Goal: Register for event/course

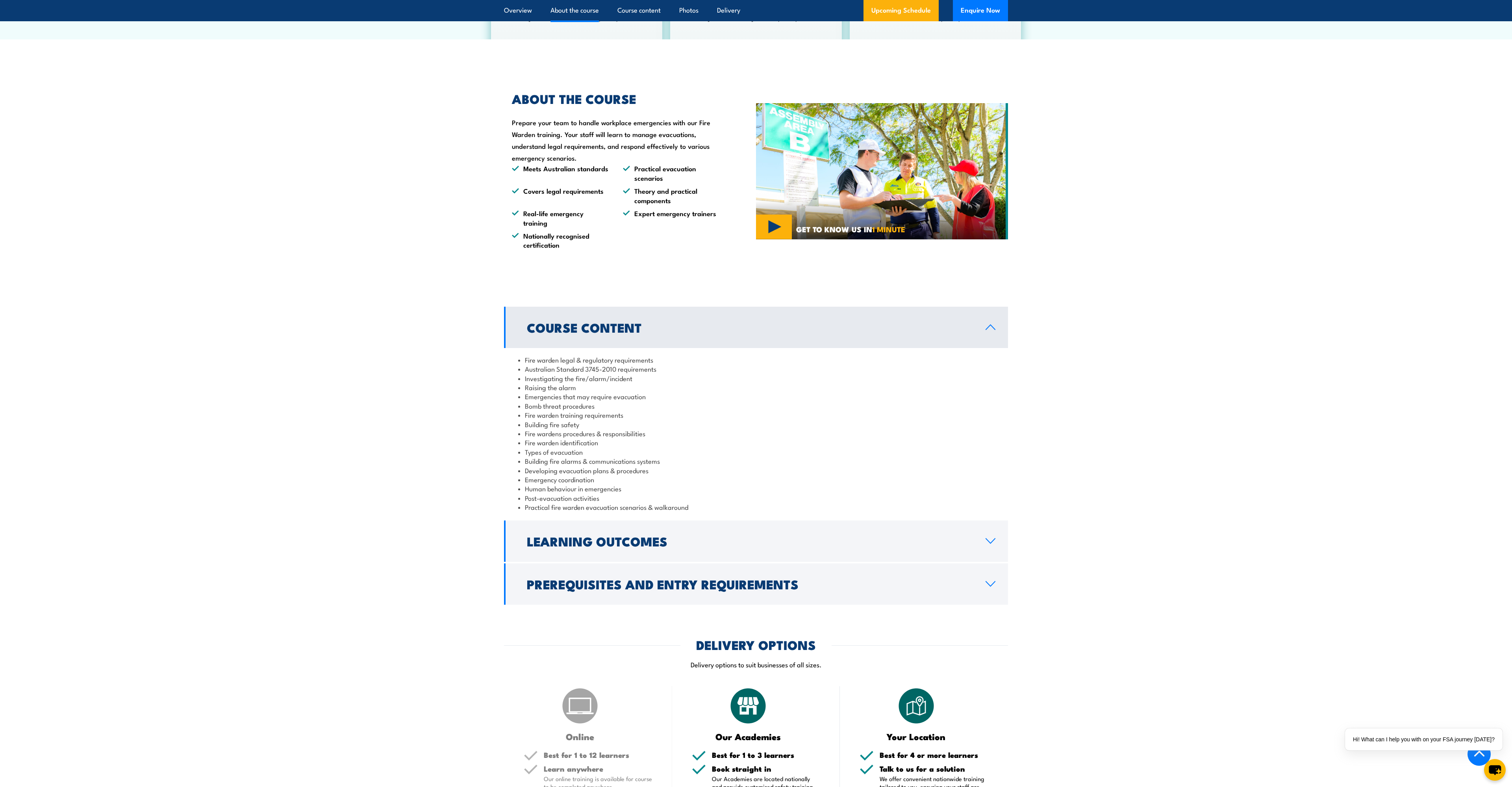
scroll to position [602, 0]
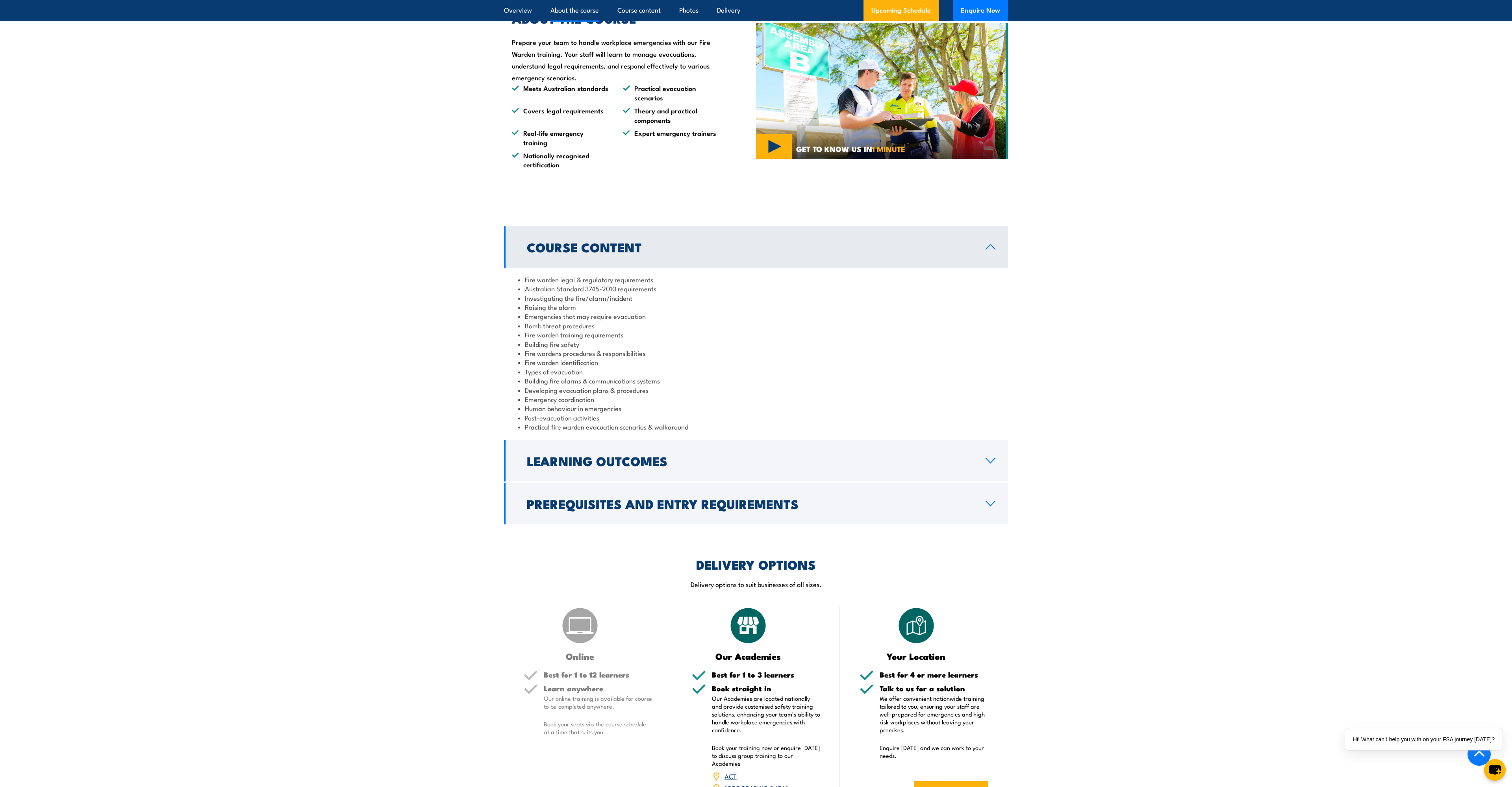
click at [1109, 511] on section "Course Content Fire warden legal & regulatory requirements Australian Standard …" at bounding box center [756, 376] width 1512 height 298
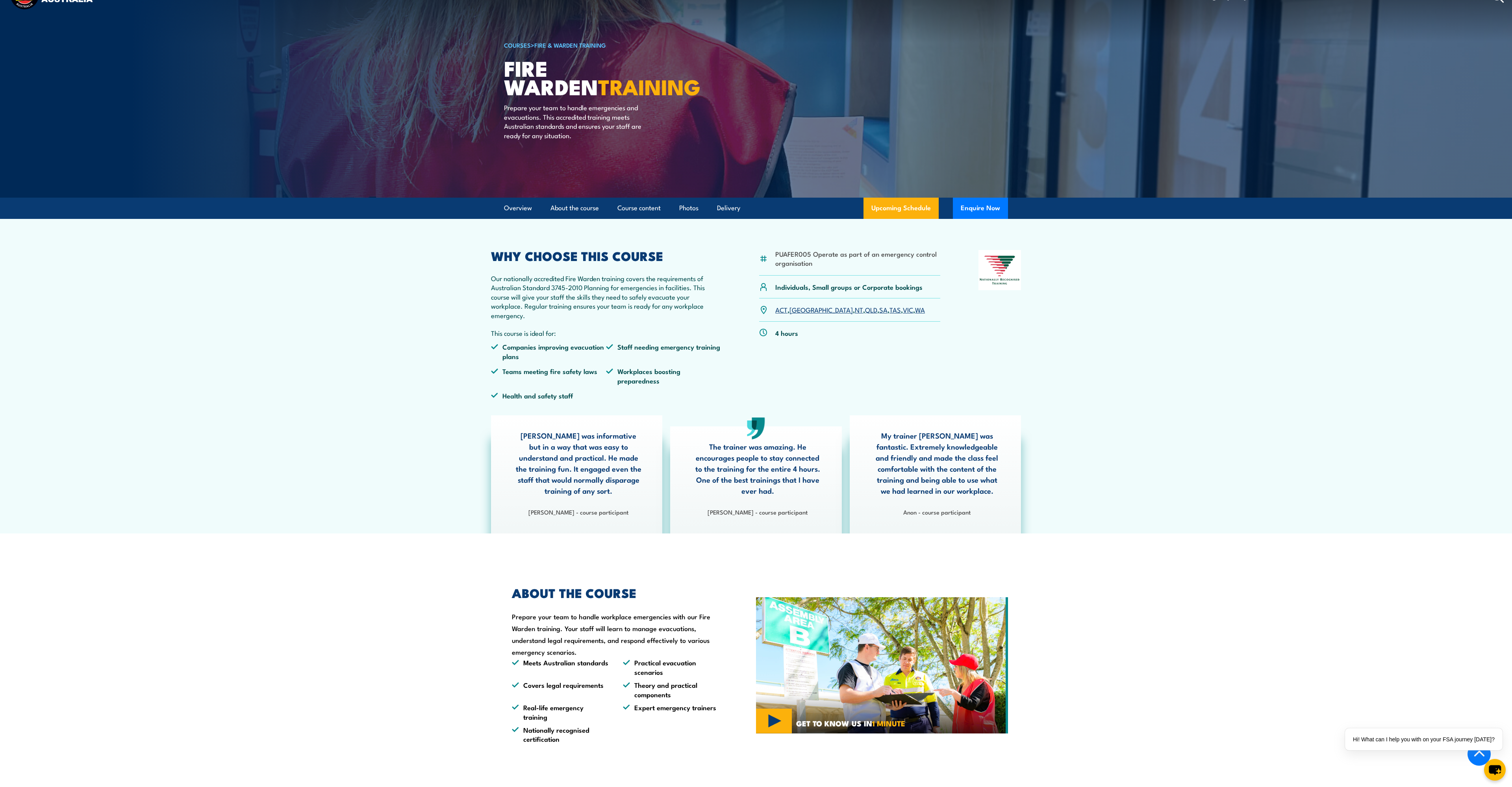
scroll to position [0, 0]
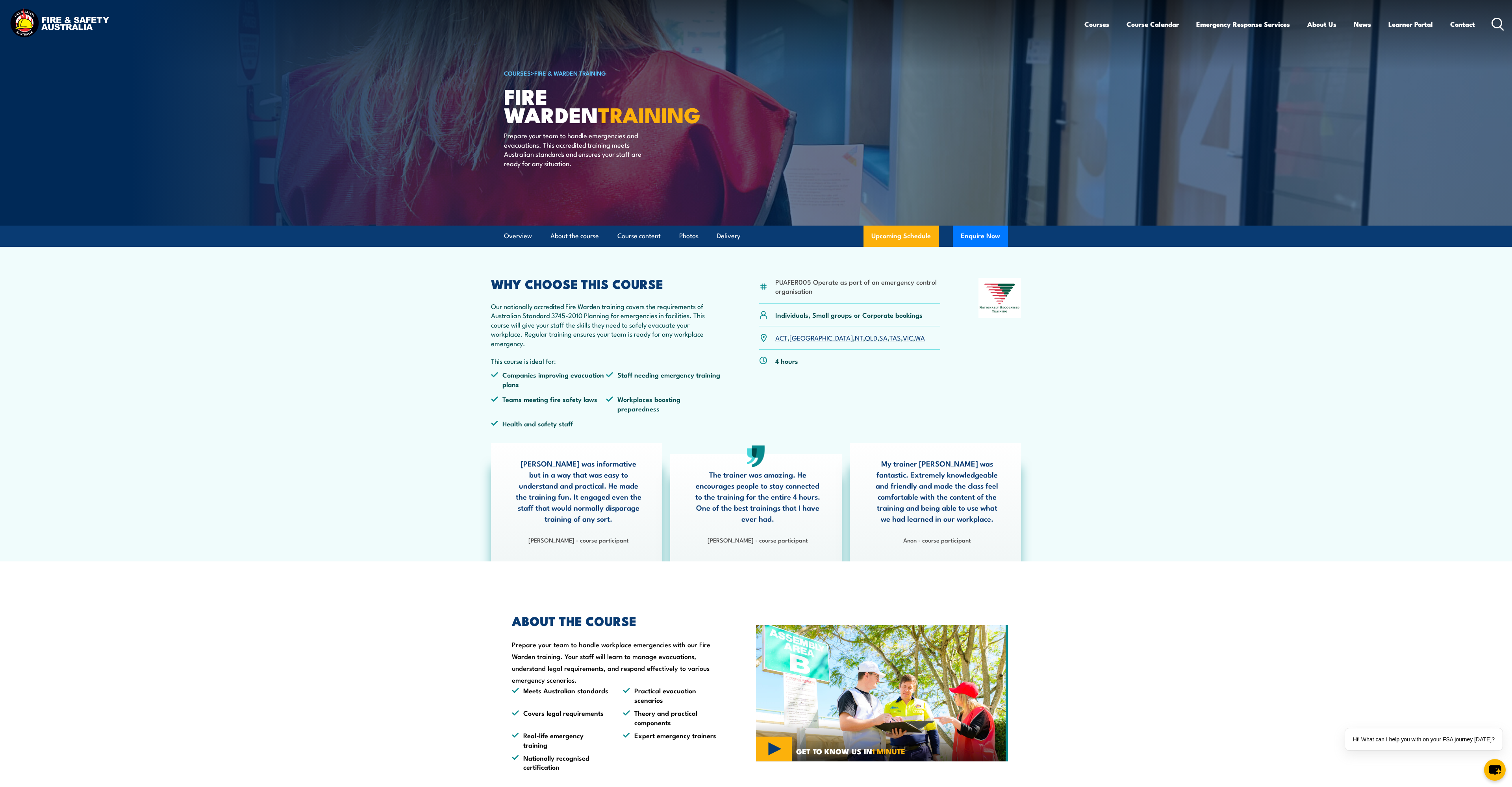
drag, startPoint x: 1082, startPoint y: 596, endPoint x: 1108, endPoint y: 480, distance: 118.9
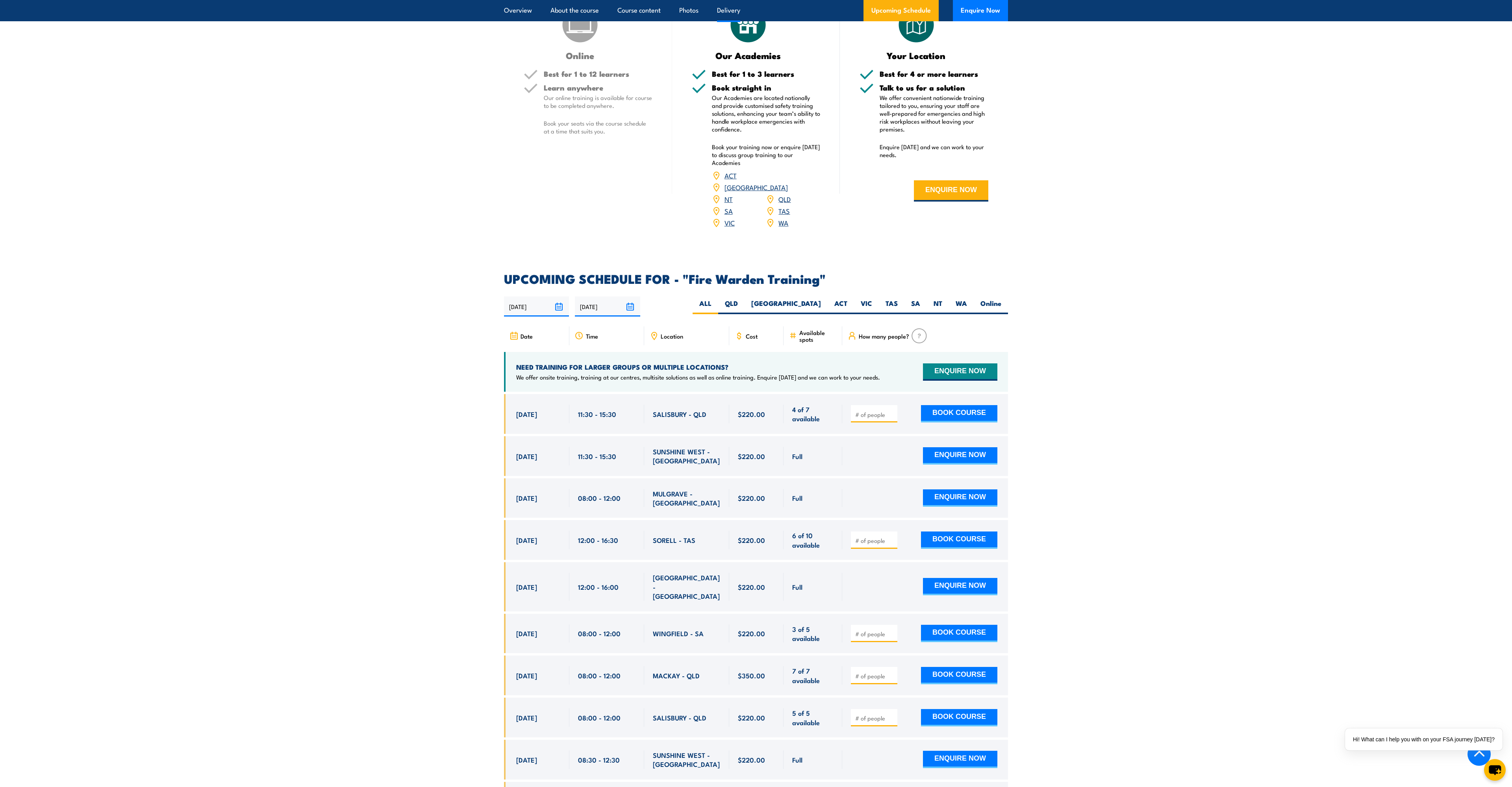
scroll to position [1205, 0]
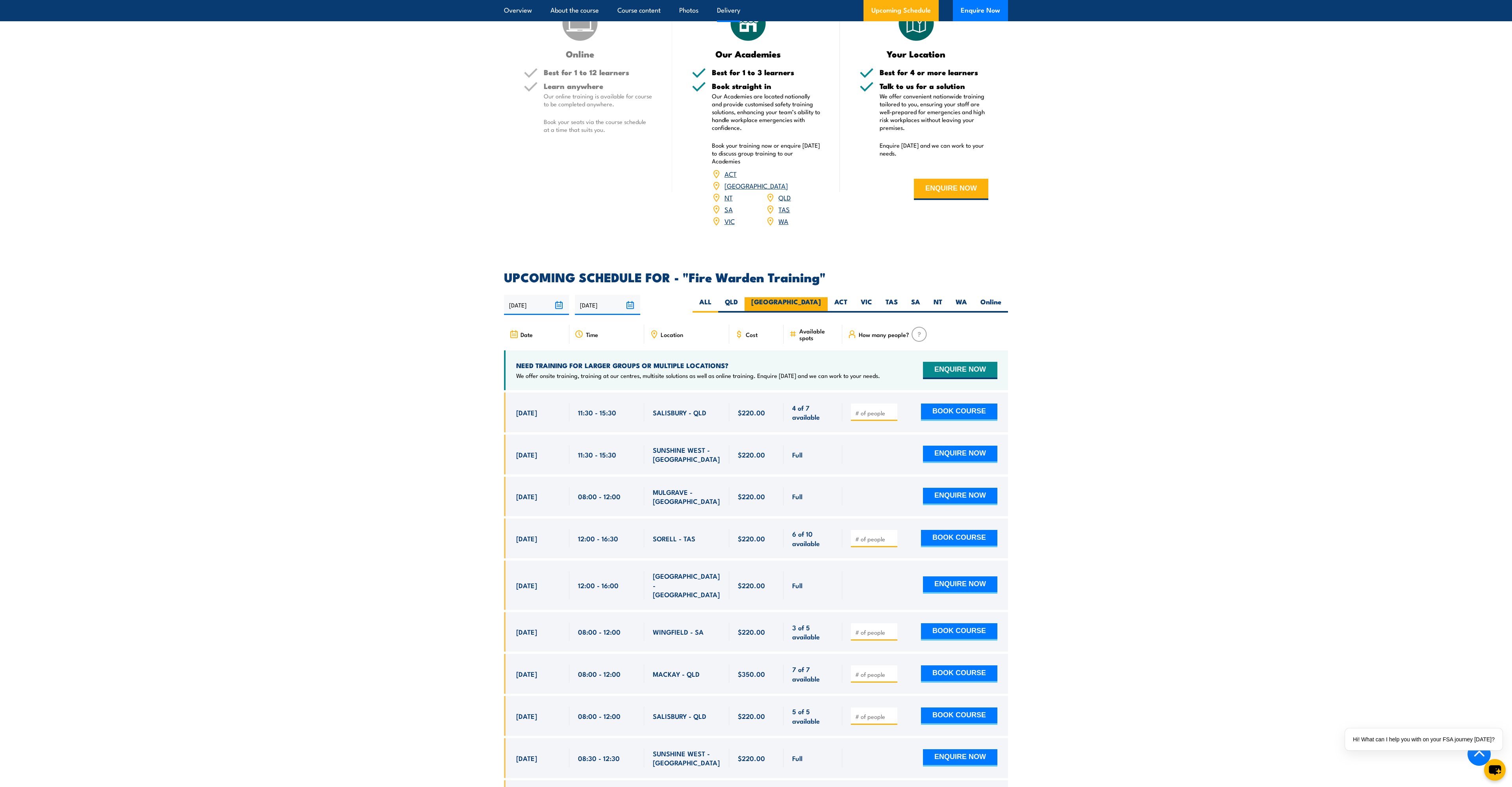
click at [816, 297] on label "[GEOGRAPHIC_DATA]" at bounding box center [787, 305] width 83 height 15
click at [821, 297] on input "[GEOGRAPHIC_DATA]" at bounding box center [824, 299] width 5 height 5
radio input "true"
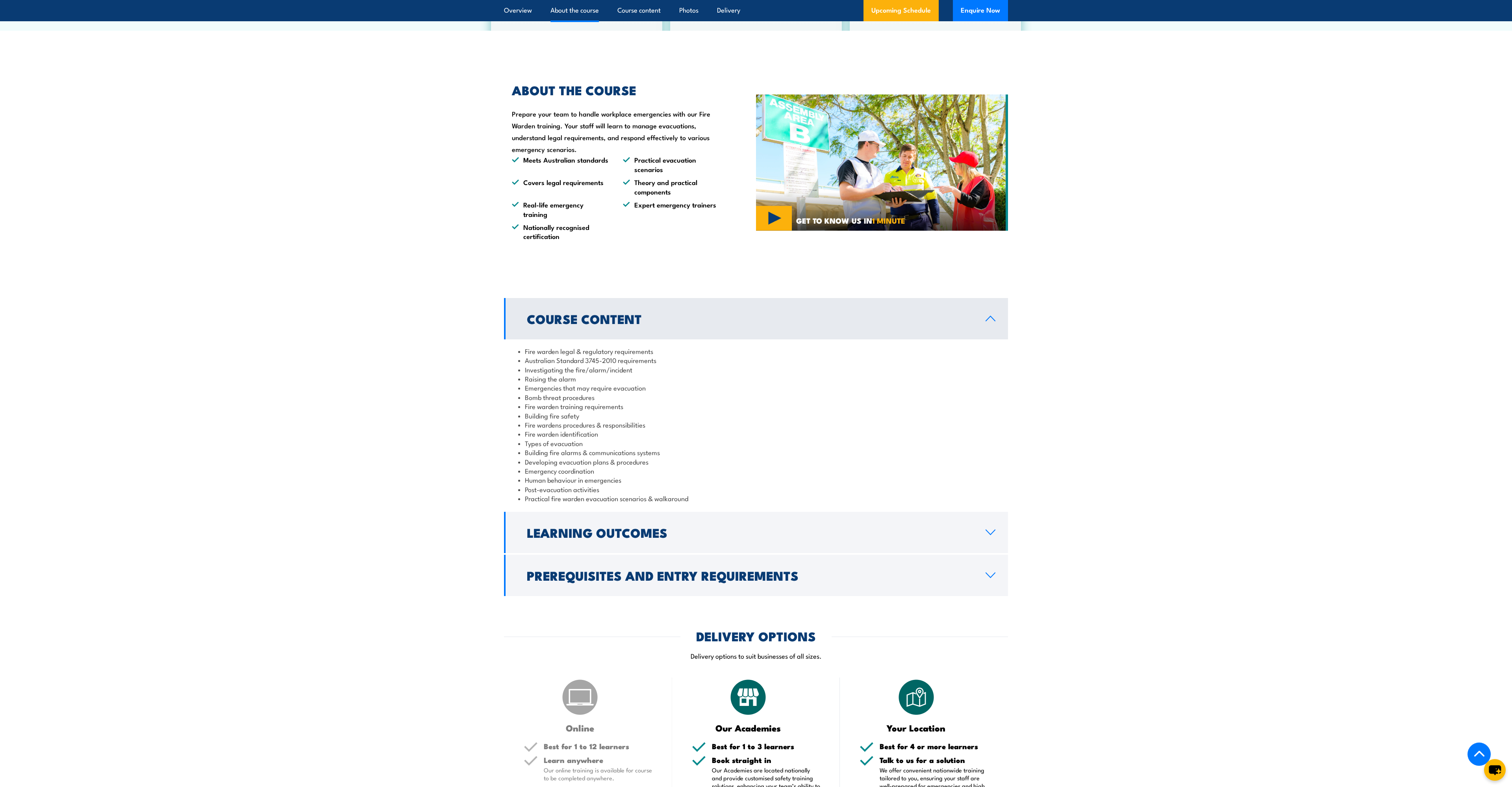
scroll to position [562, 0]
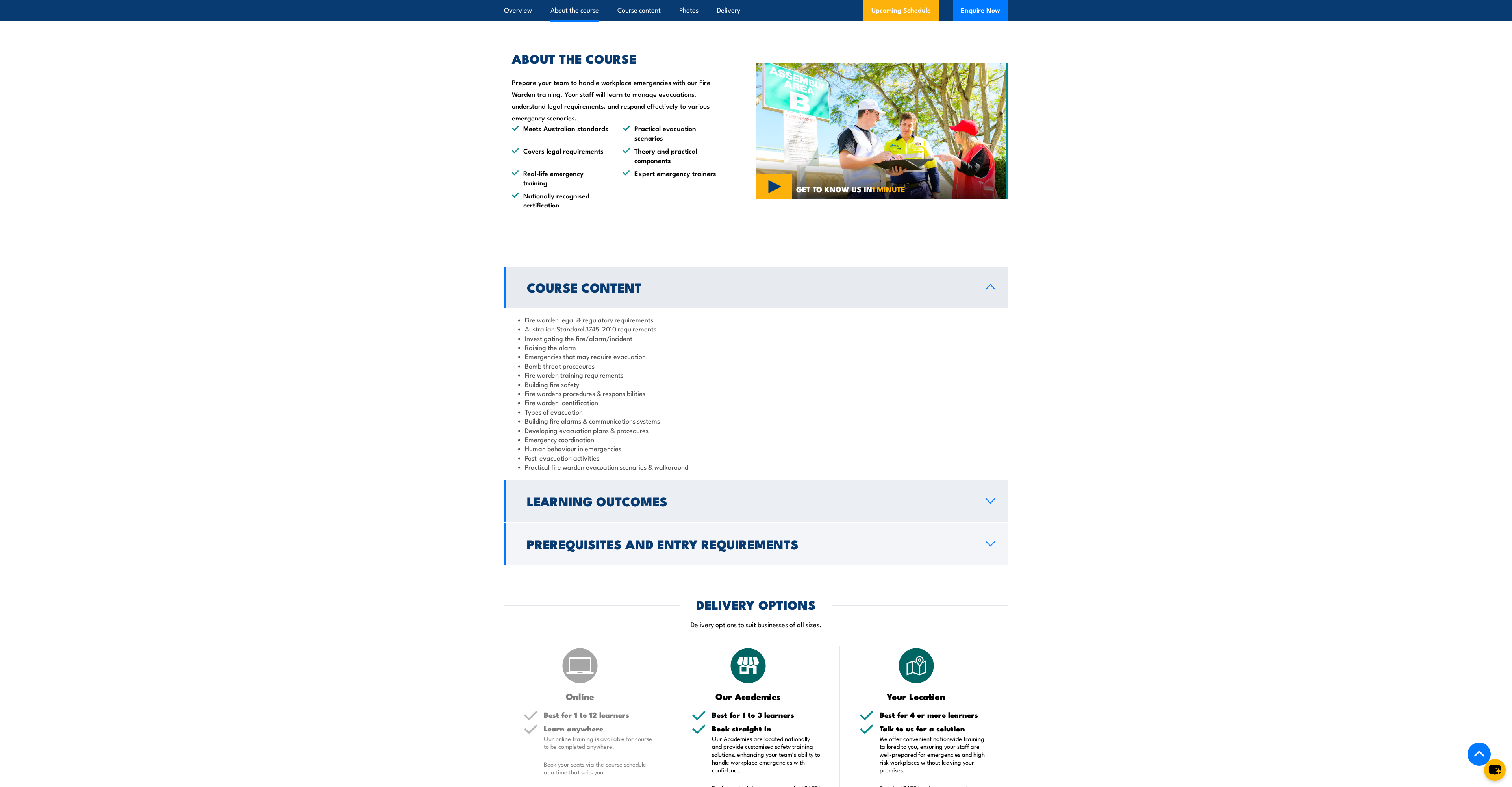
click at [964, 494] on link "Learning Outcomes" at bounding box center [756, 501] width 504 height 41
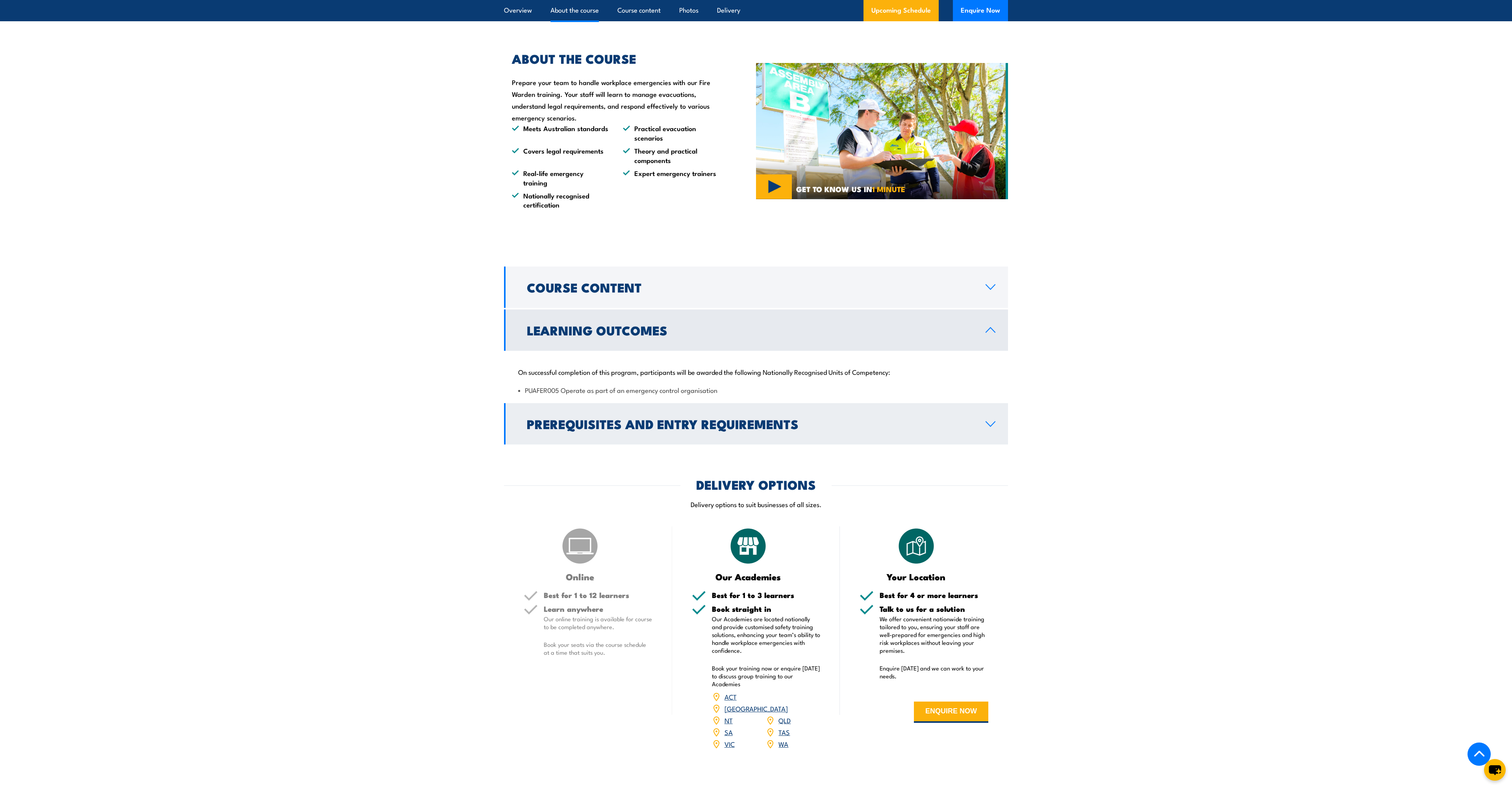
click at [960, 424] on h2 "Prerequisites and Entry Requirements" at bounding box center [750, 423] width 446 height 11
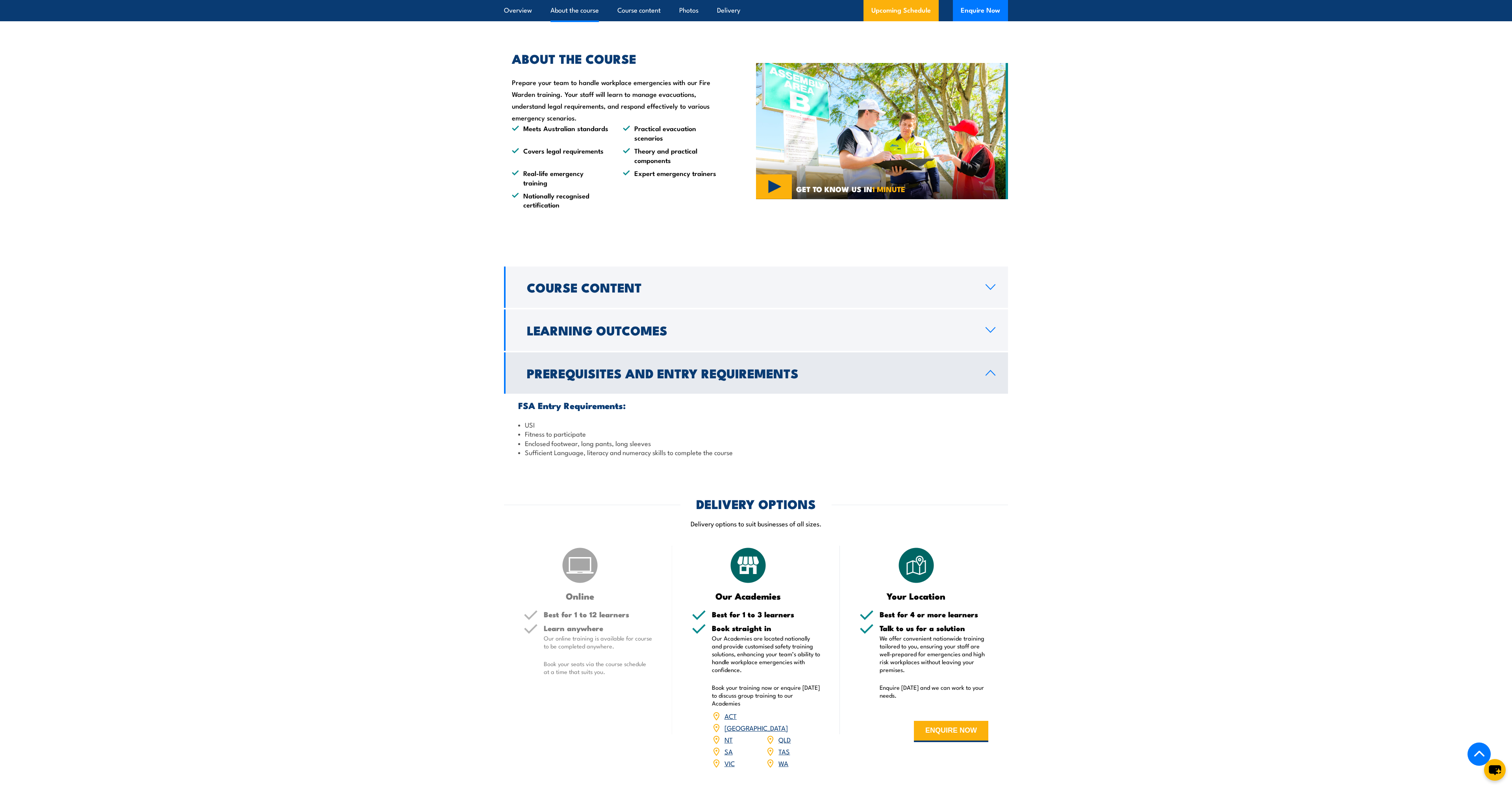
click at [974, 309] on div "Course Content Fire warden legal & regulatory requirements Australian Standard …" at bounding box center [756, 365] width 504 height 198
click at [989, 338] on link "Learning Outcomes" at bounding box center [756, 330] width 504 height 41
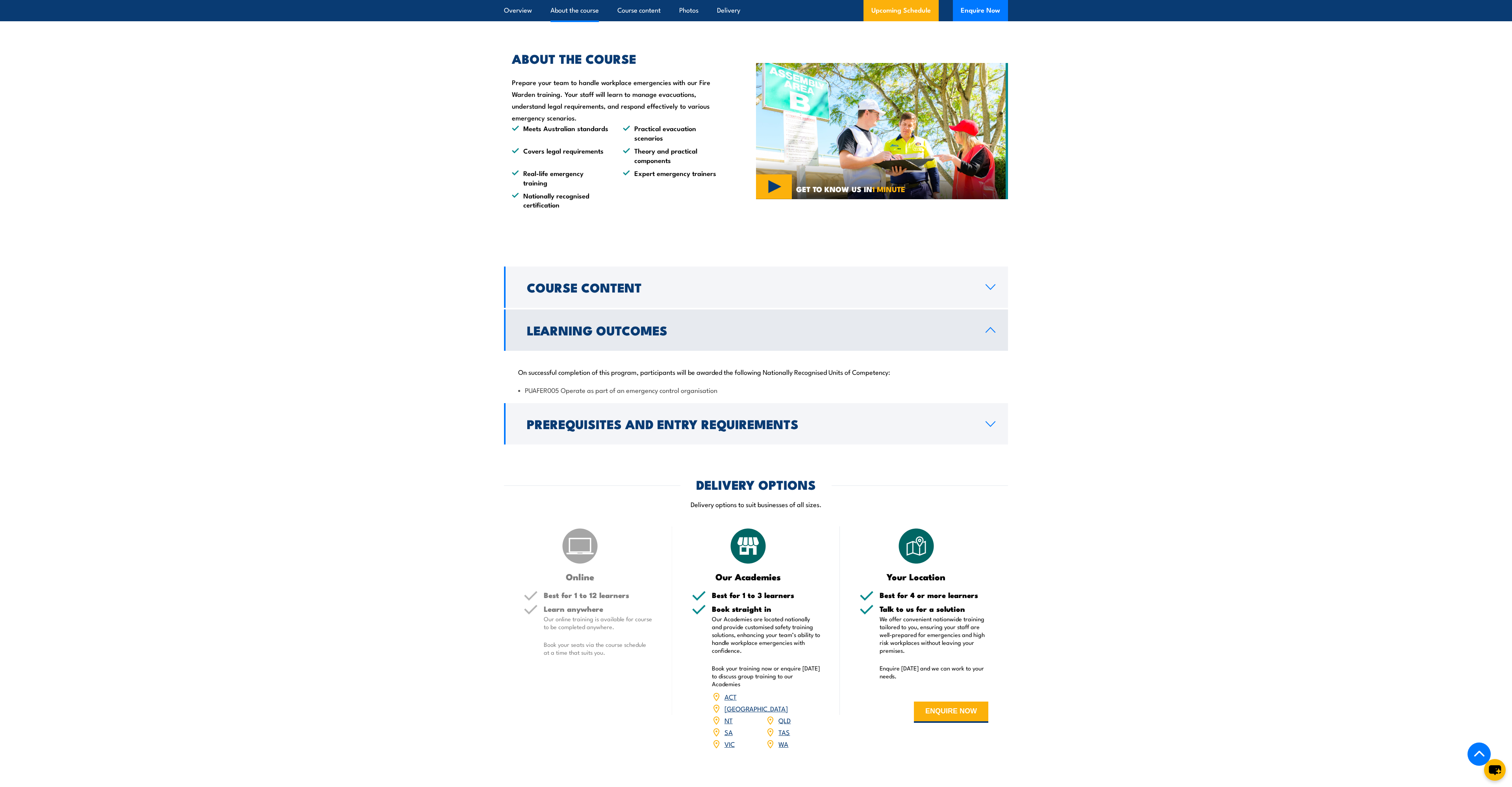
click at [989, 338] on link "Learning Outcomes" at bounding box center [756, 330] width 504 height 41
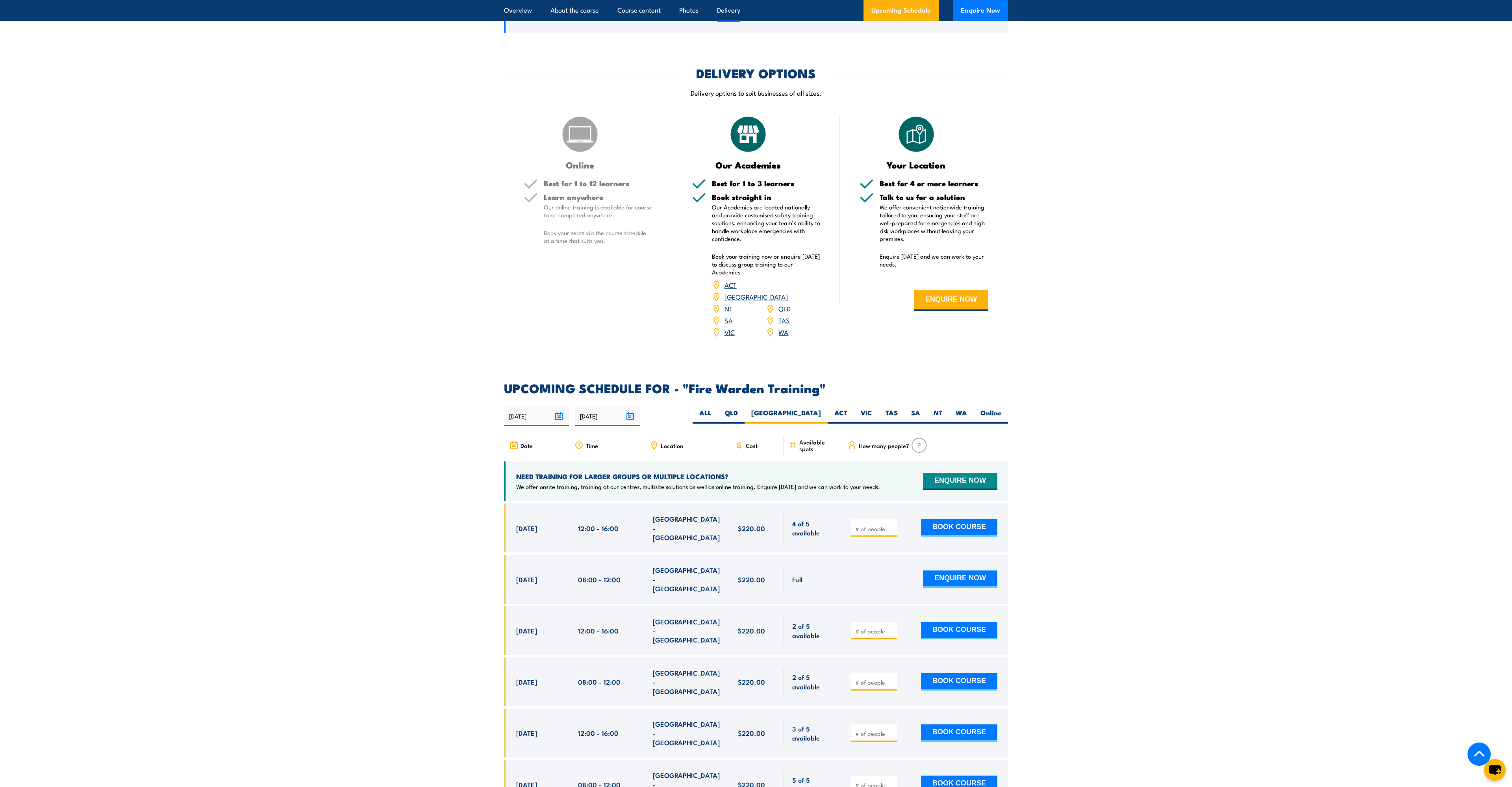
scroll to position [964, 0]
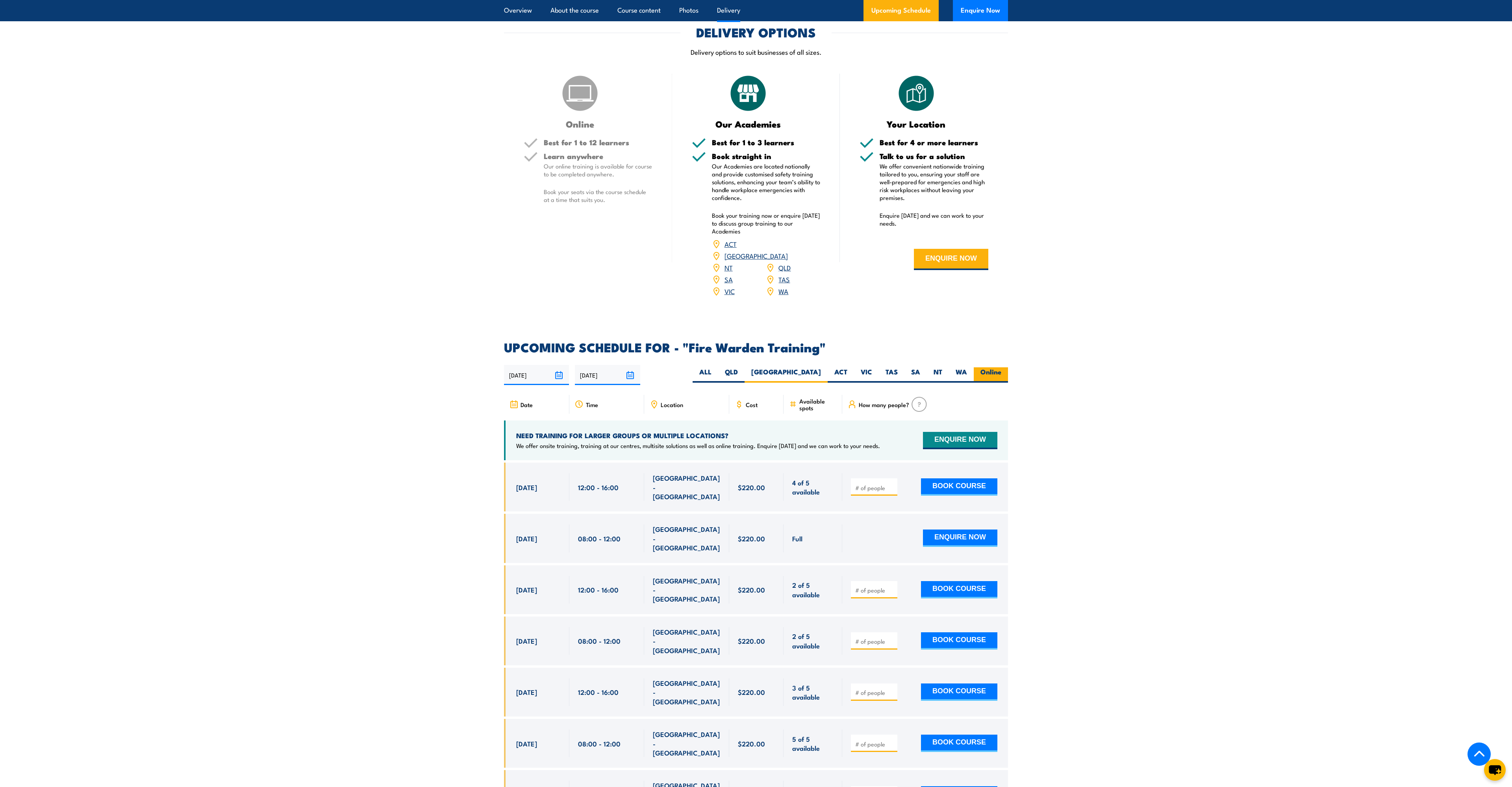
click at [999, 367] on label "Online" at bounding box center [991, 375] width 34 height 15
click at [1001, 367] on input "Online" at bounding box center [1004, 370] width 5 height 5
radio input "true"
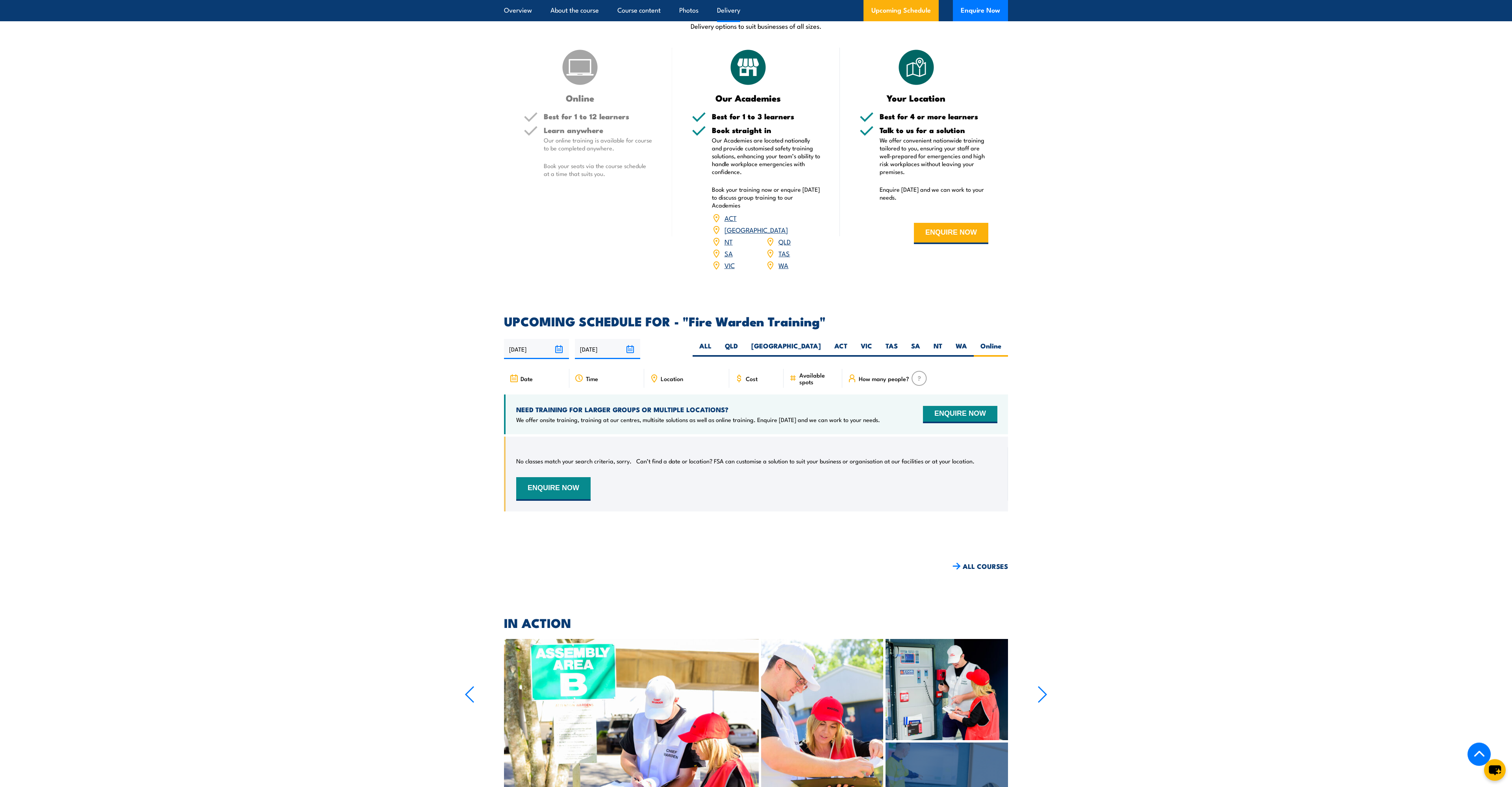
scroll to position [1093, 0]
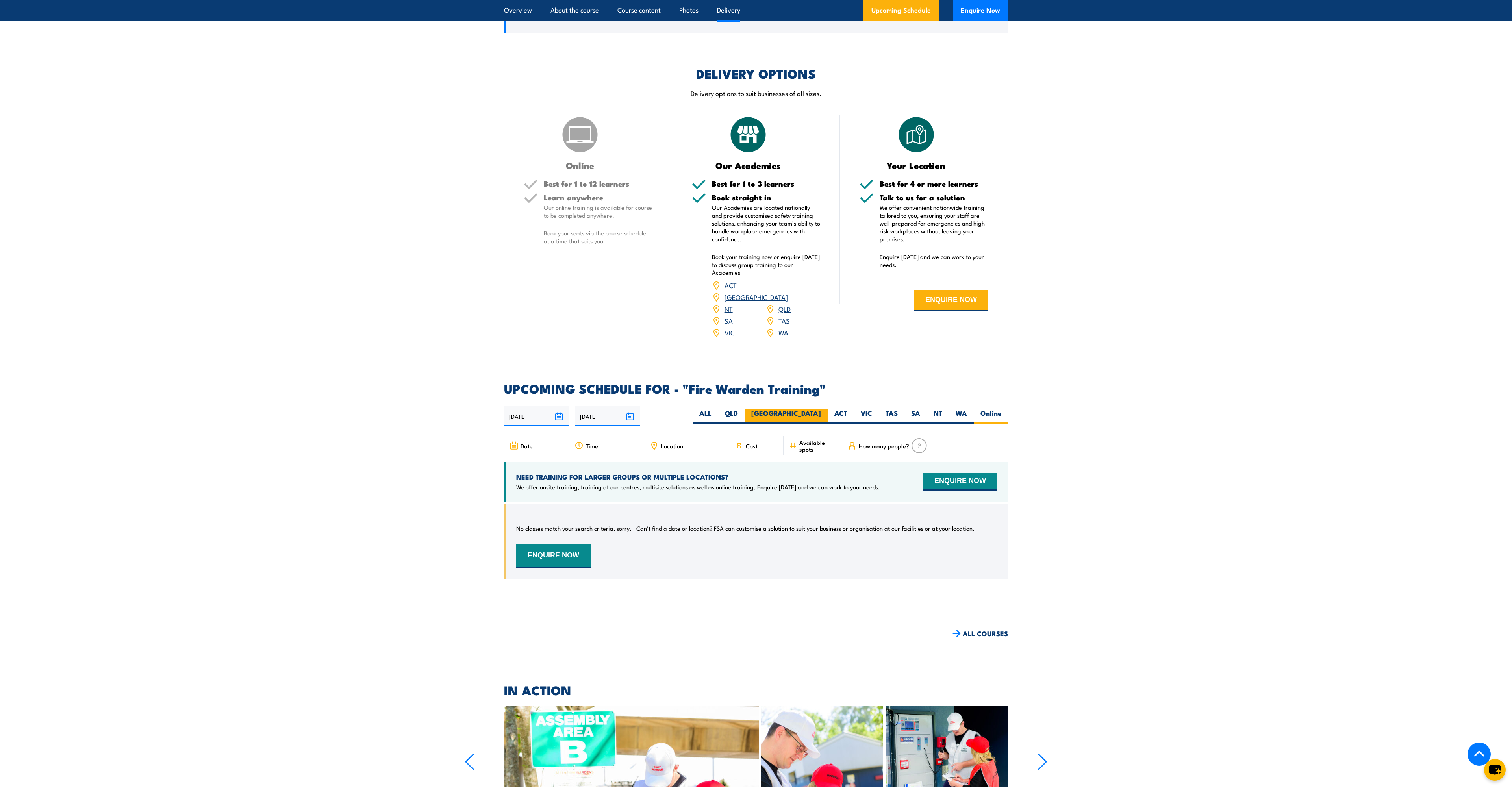
click at [818, 408] on label "[GEOGRAPHIC_DATA]" at bounding box center [787, 416] width 83 height 15
click at [821, 408] on input "[GEOGRAPHIC_DATA]" at bounding box center [824, 411] width 5 height 5
radio input "true"
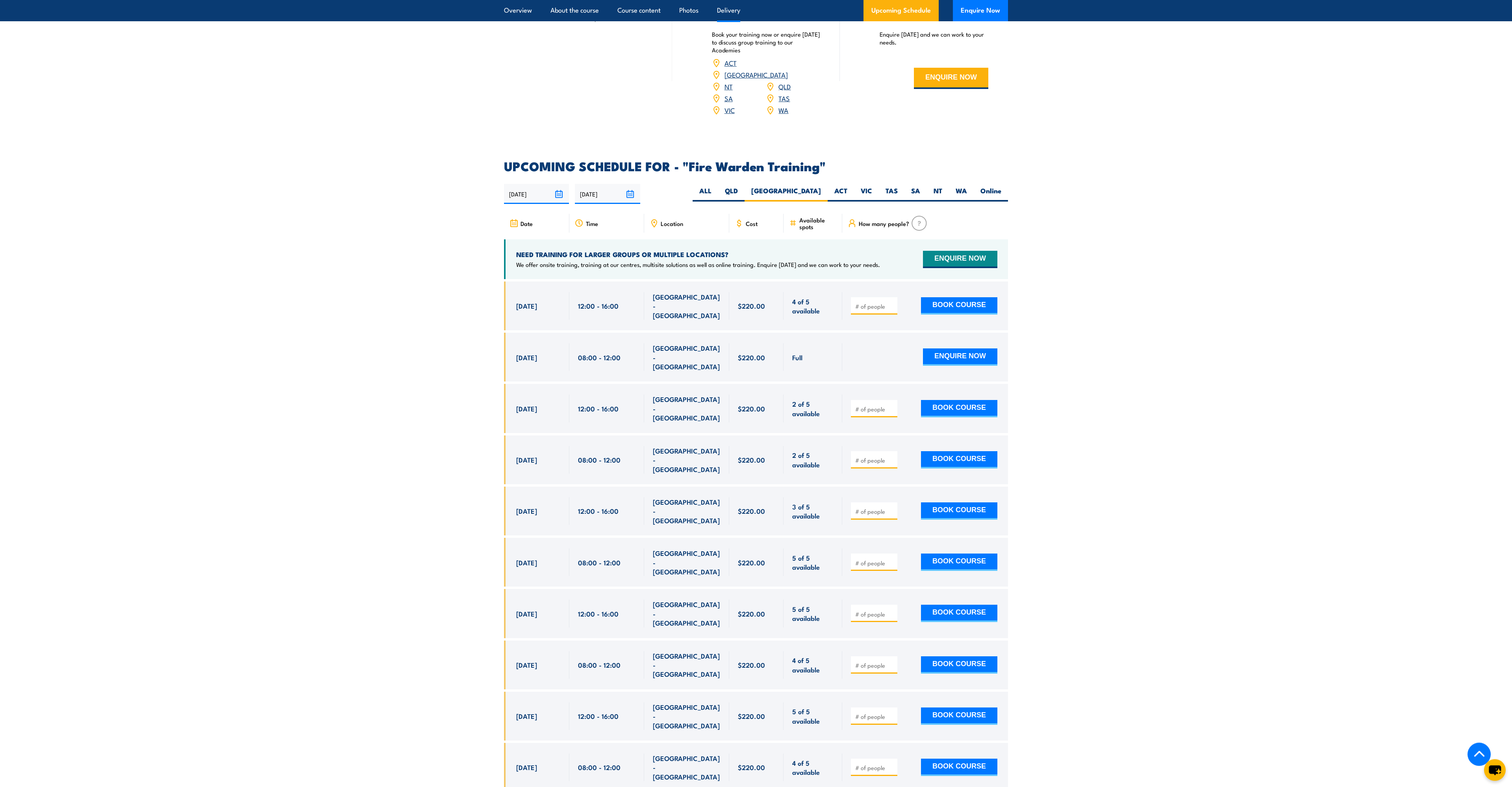
scroll to position [1303, 0]
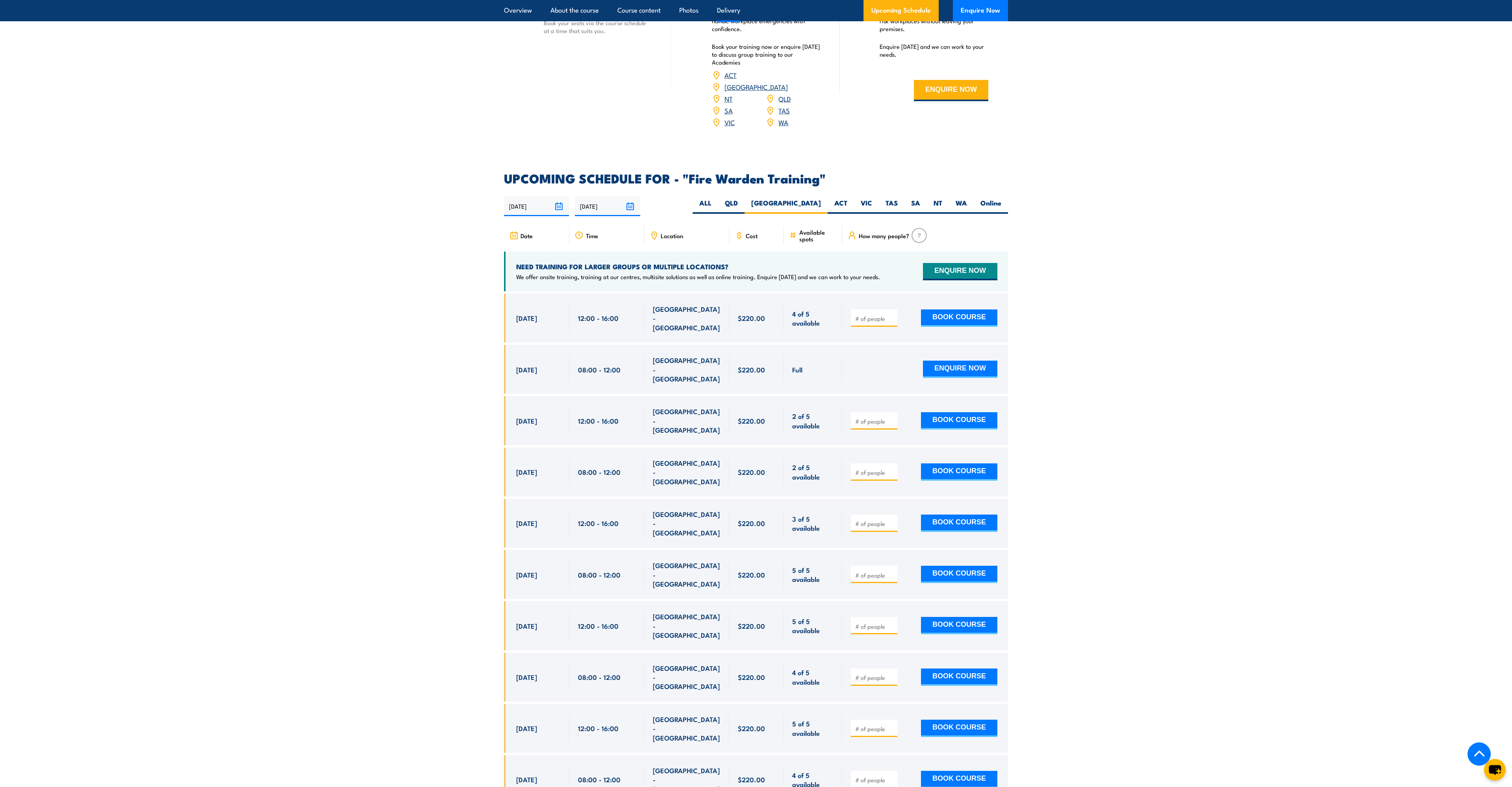
click at [427, 521] on section "UPCOMING SCHEDULE FOR - "Fire Warden Training" [DATE] [DATE]" at bounding box center [756, 519] width 1512 height 694
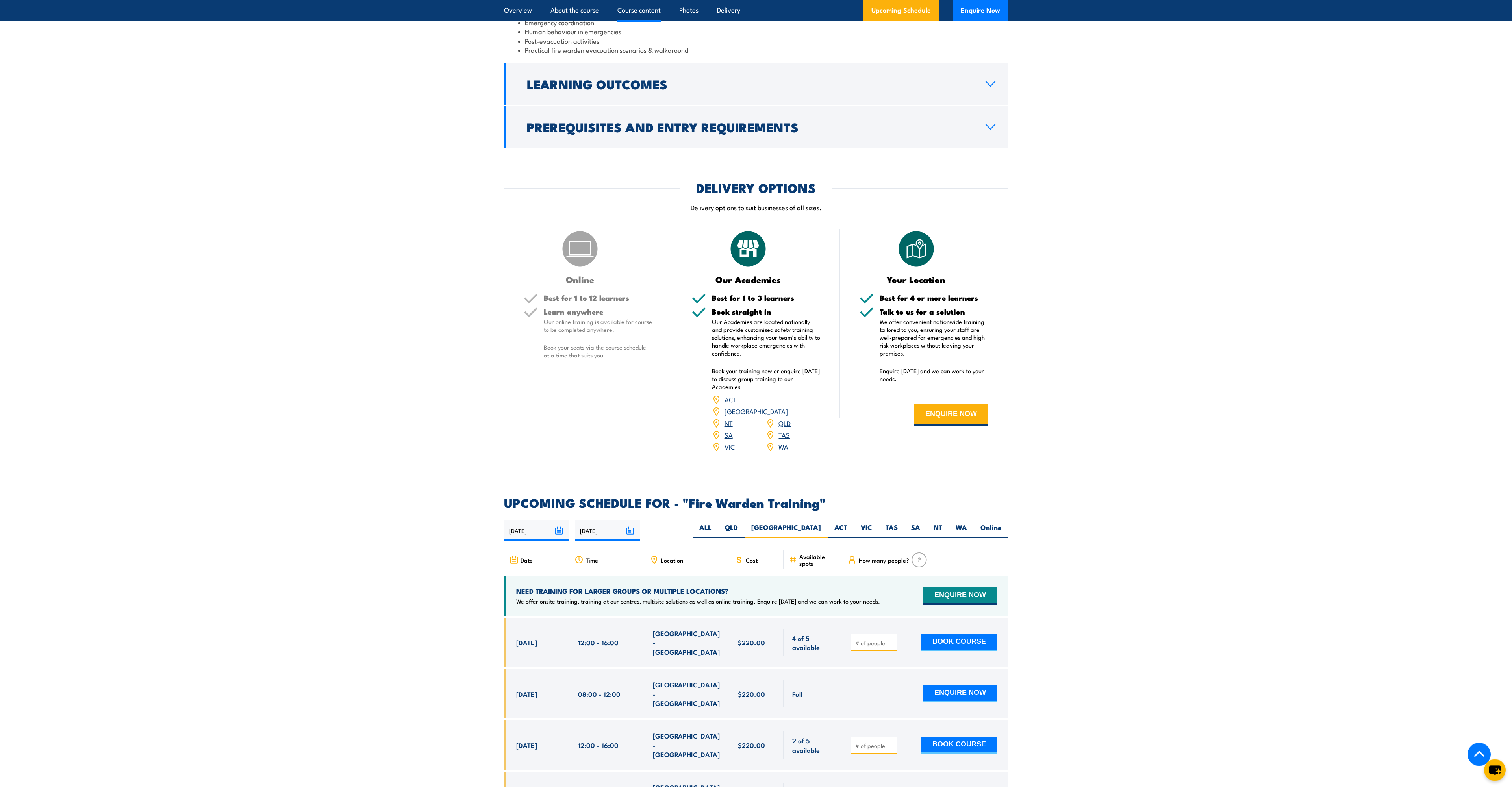
scroll to position [1004, 0]
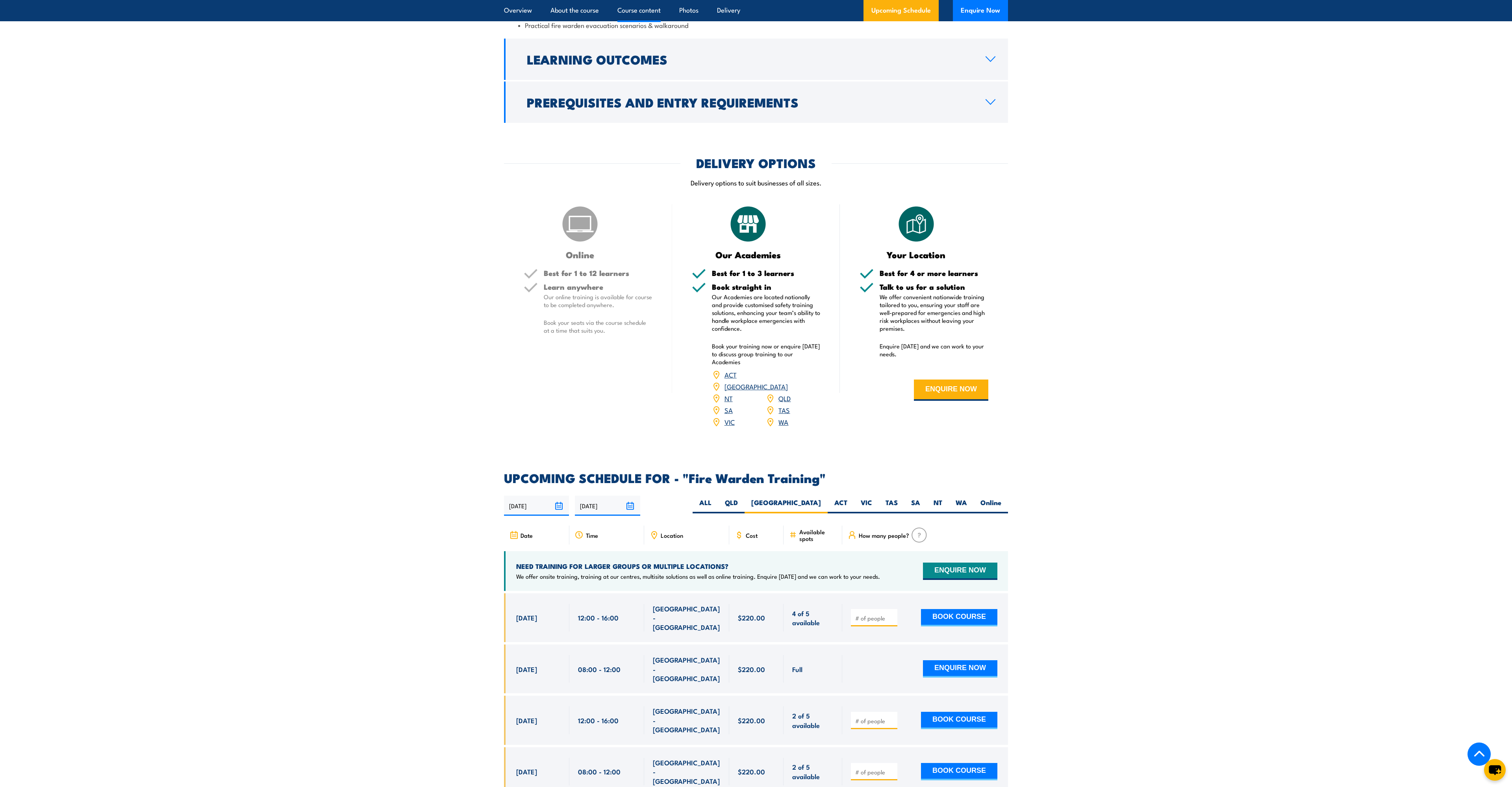
drag, startPoint x: 1115, startPoint y: 430, endPoint x: 1109, endPoint y: 427, distance: 6.7
click at [1114, 430] on div "COURSES > Fire & Warden Training Fire Warden TRAINING Prepare your team to hand…" at bounding box center [756, 241] width 1512 height 2491
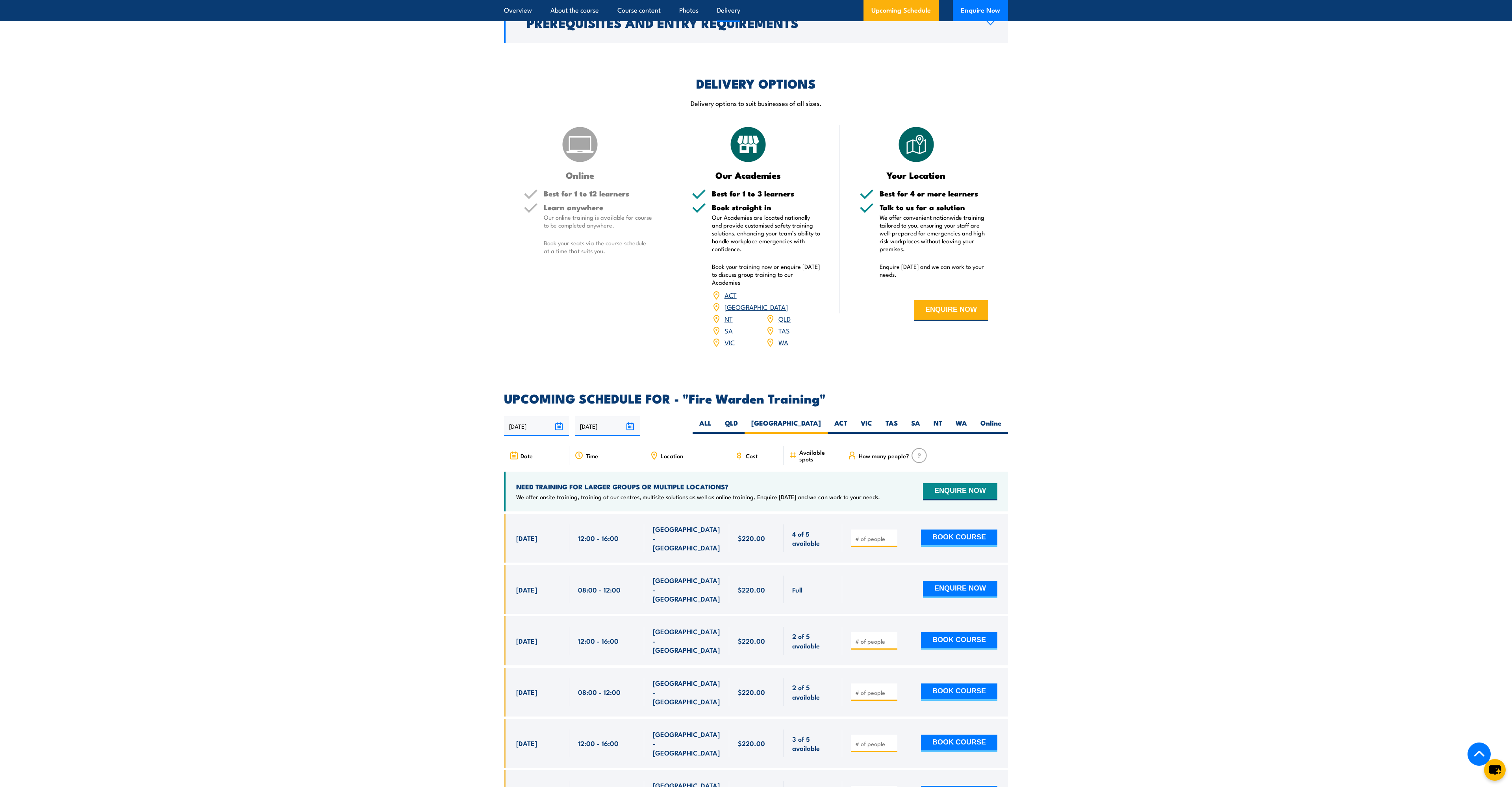
scroll to position [1084, 0]
click at [1271, 375] on div "COURSES > Fire & Warden Training Fire Warden TRAINING Prepare your team to hand…" at bounding box center [756, 161] width 1512 height 2491
